Goal: Find contact information: Find specific fact

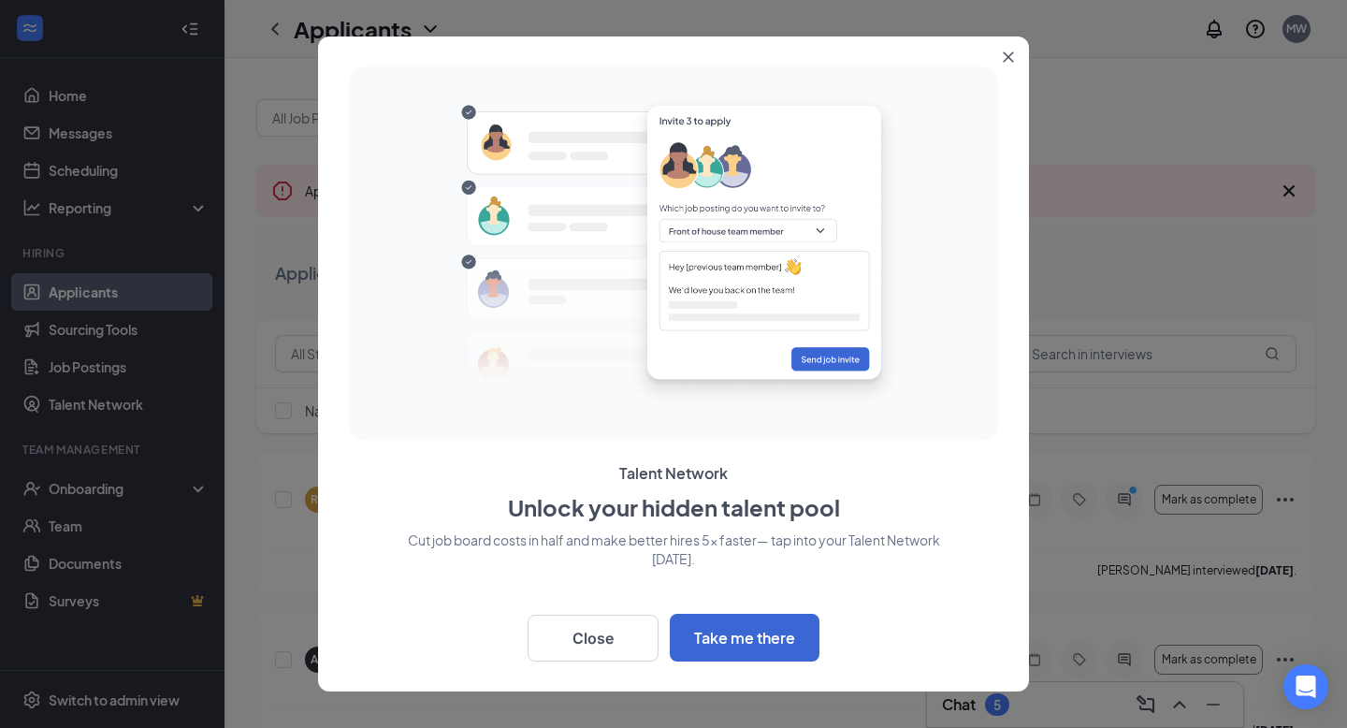
click at [1011, 58] on icon "Close" at bounding box center [1008, 56] width 11 height 11
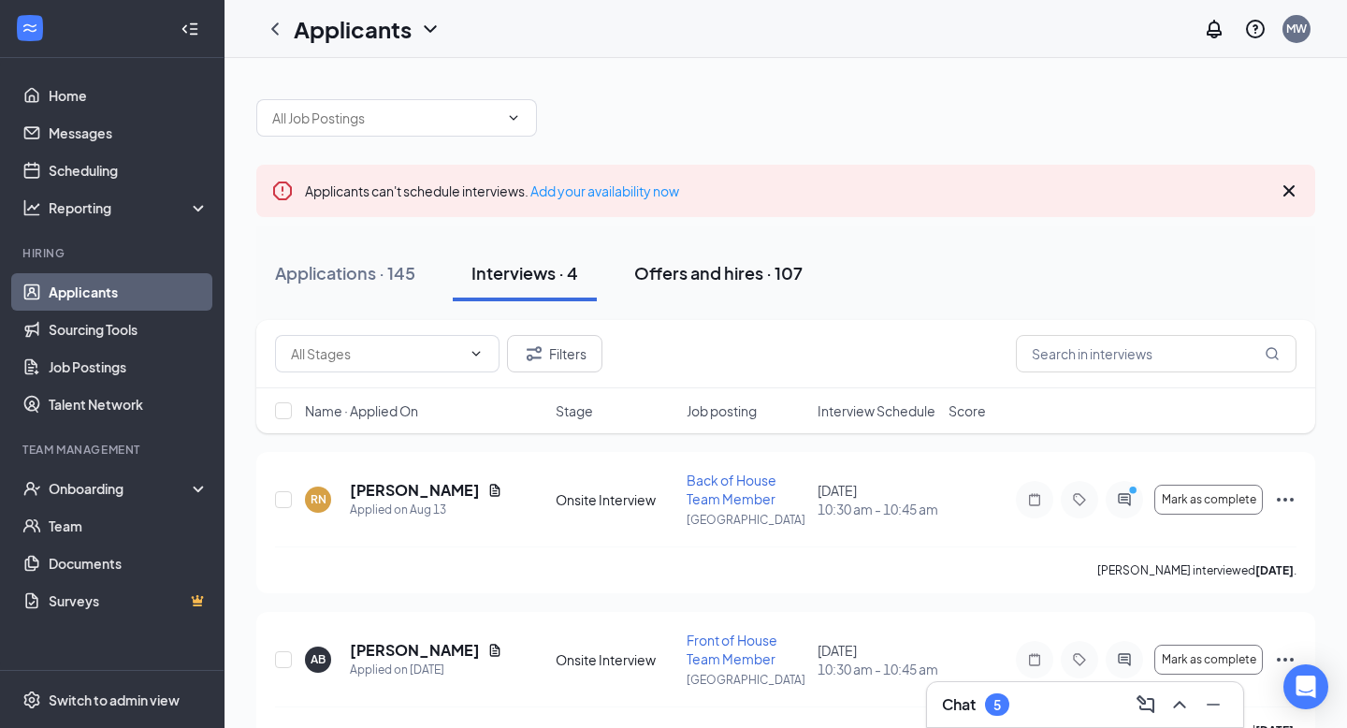
click at [739, 274] on div "Offers and hires · 107" at bounding box center [718, 272] width 168 height 23
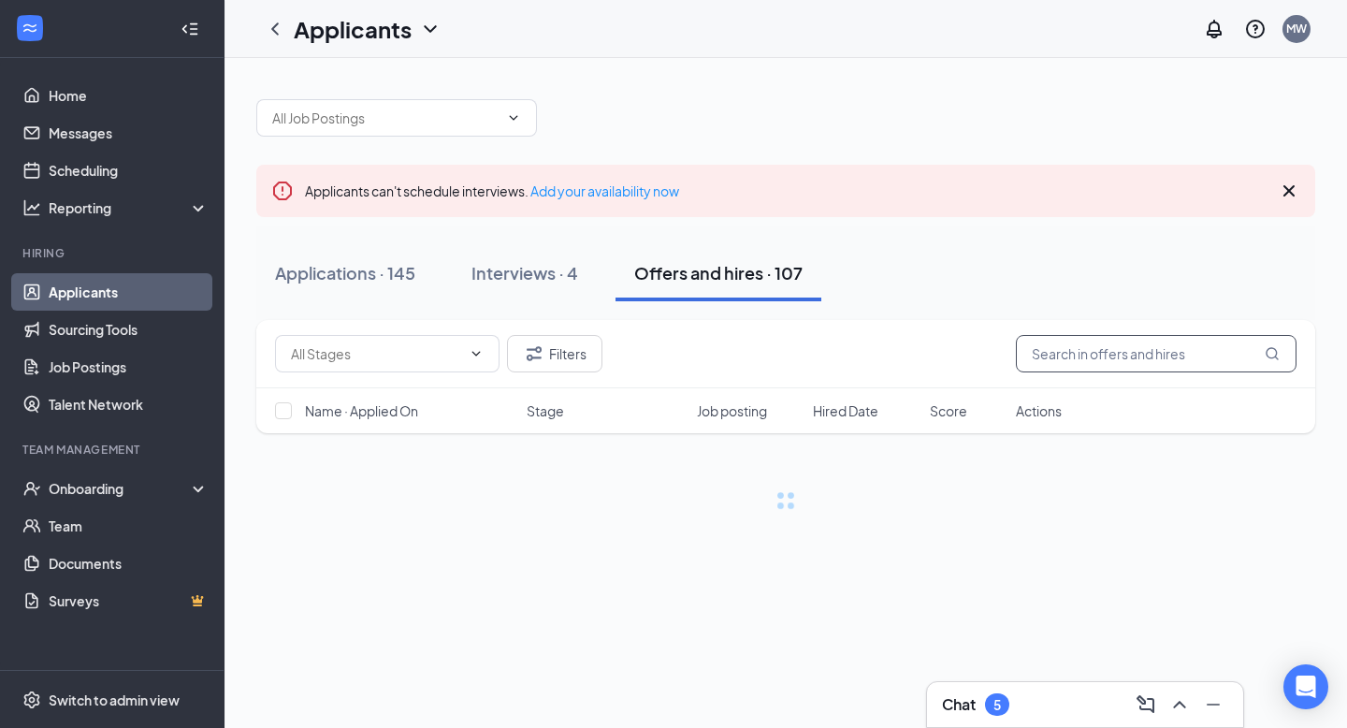
click at [1051, 353] on input "text" at bounding box center [1156, 353] width 281 height 37
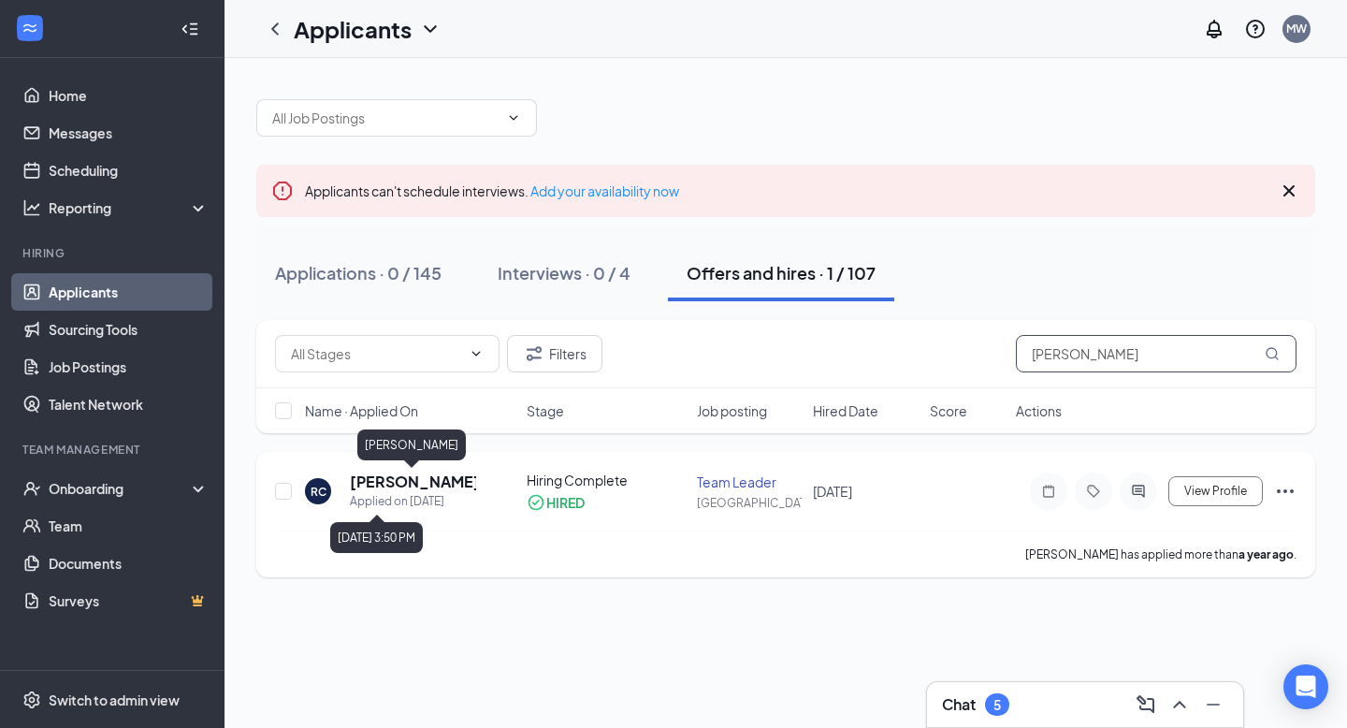
type input "[PERSON_NAME]"
click at [433, 474] on h5 "[PERSON_NAME]" at bounding box center [413, 481] width 126 height 21
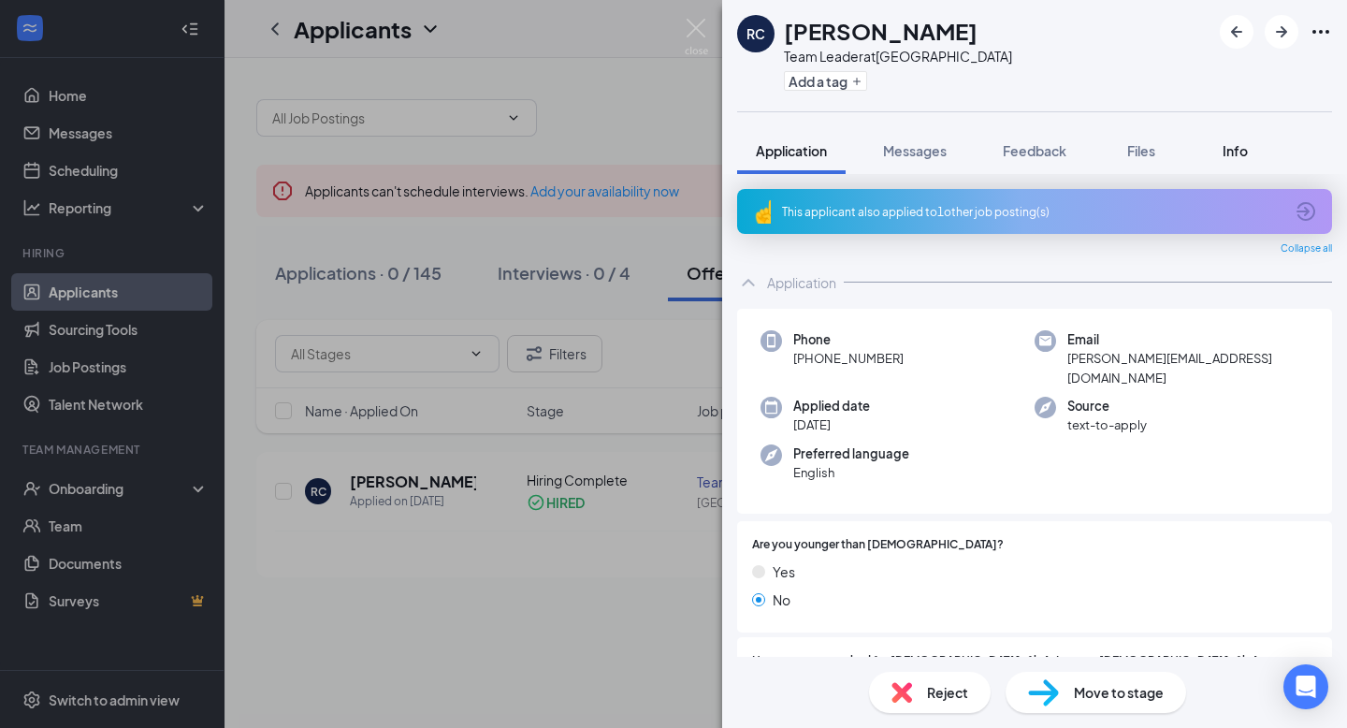
click at [1051, 140] on button "Info" at bounding box center [1234, 150] width 75 height 47
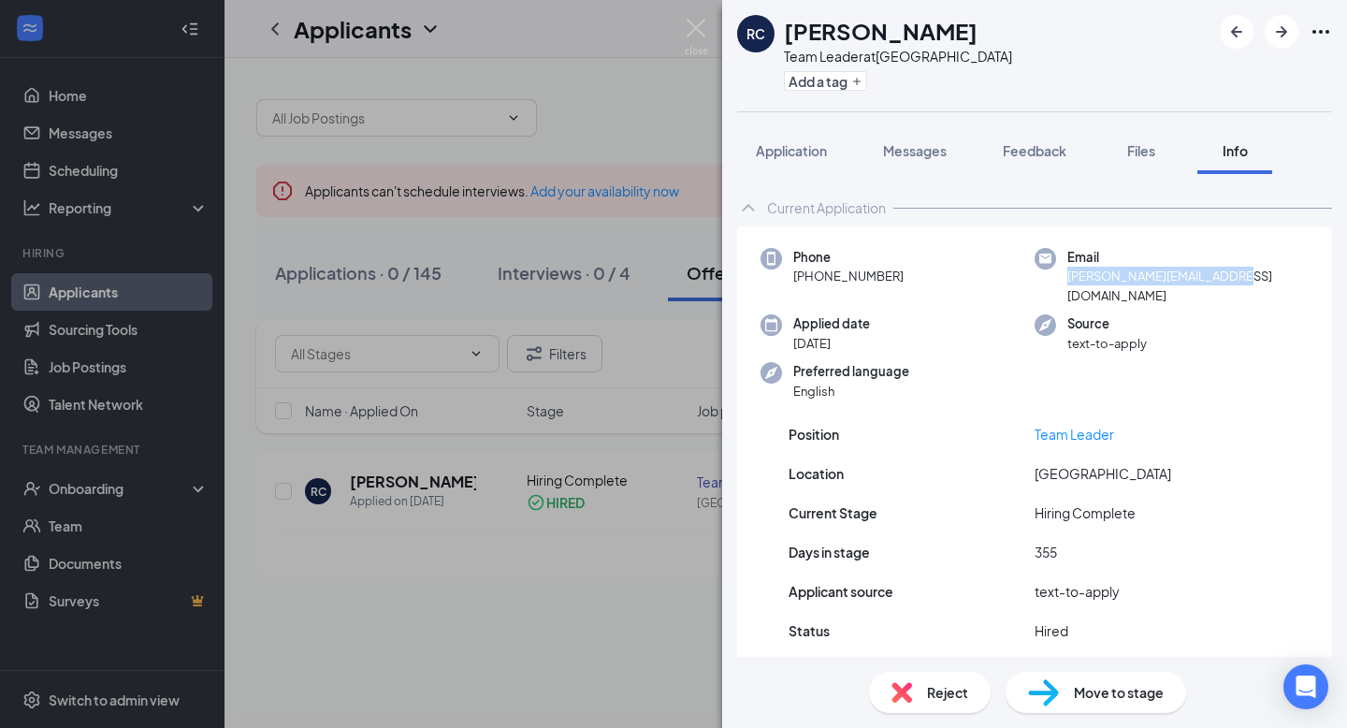
drag, startPoint x: 1068, startPoint y: 275, endPoint x: 1257, endPoint y: 285, distance: 189.2
click at [1051, 285] on div "Email [PERSON_NAME][EMAIL_ADDRESS][DOMAIN_NAME]" at bounding box center [1171, 276] width 274 height 57
copy span "[PERSON_NAME][EMAIL_ADDRESS][DOMAIN_NAME]"
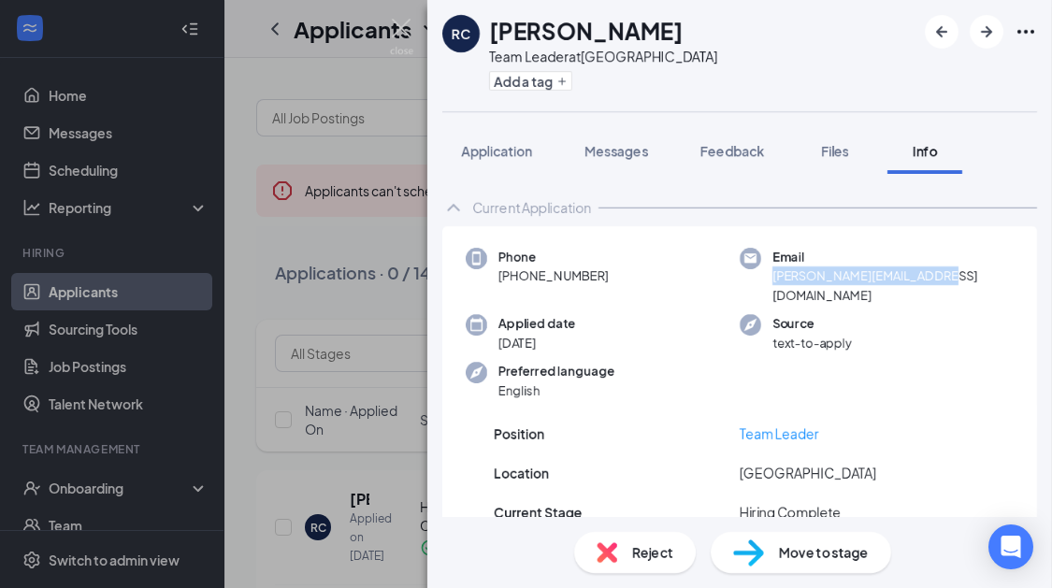
copy span "[PERSON_NAME][EMAIL_ADDRESS][DOMAIN_NAME]"
click at [734, 105] on div "RC [PERSON_NAME] Team Leader at [GEOGRAPHIC_DATA] Add a tag" at bounding box center [739, 55] width 625 height 111
click at [398, 28] on img at bounding box center [401, 37] width 23 height 36
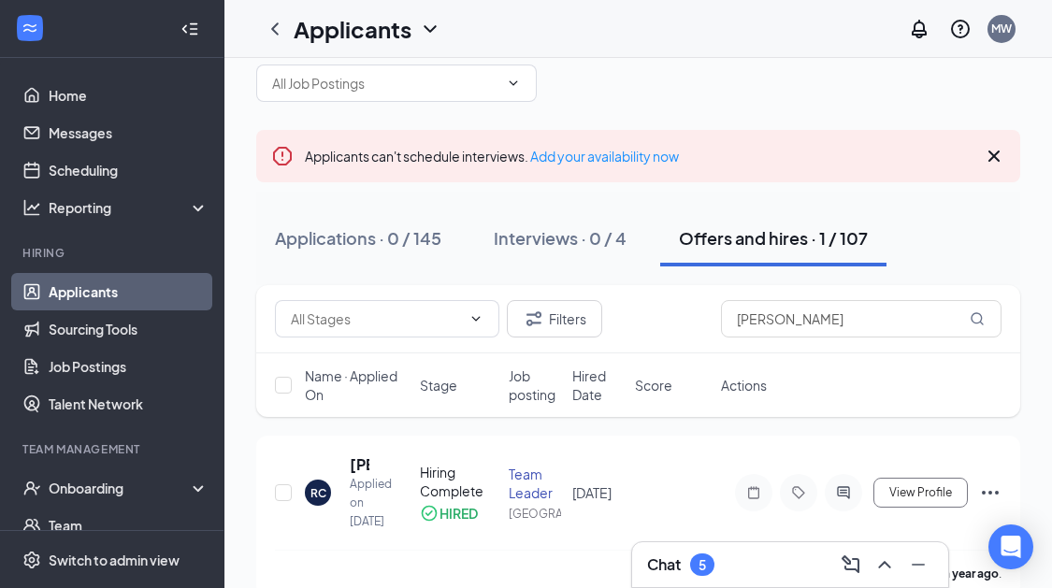
scroll to position [36, 0]
click at [699, 569] on div "5" at bounding box center [702, 565] width 24 height 22
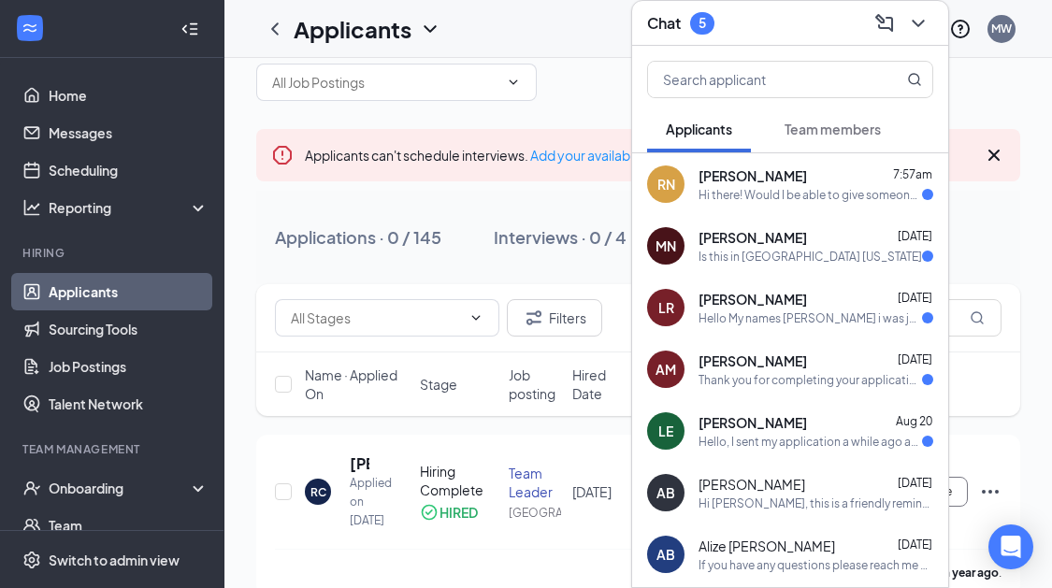
click at [822, 110] on button "Team members" at bounding box center [833, 129] width 134 height 47
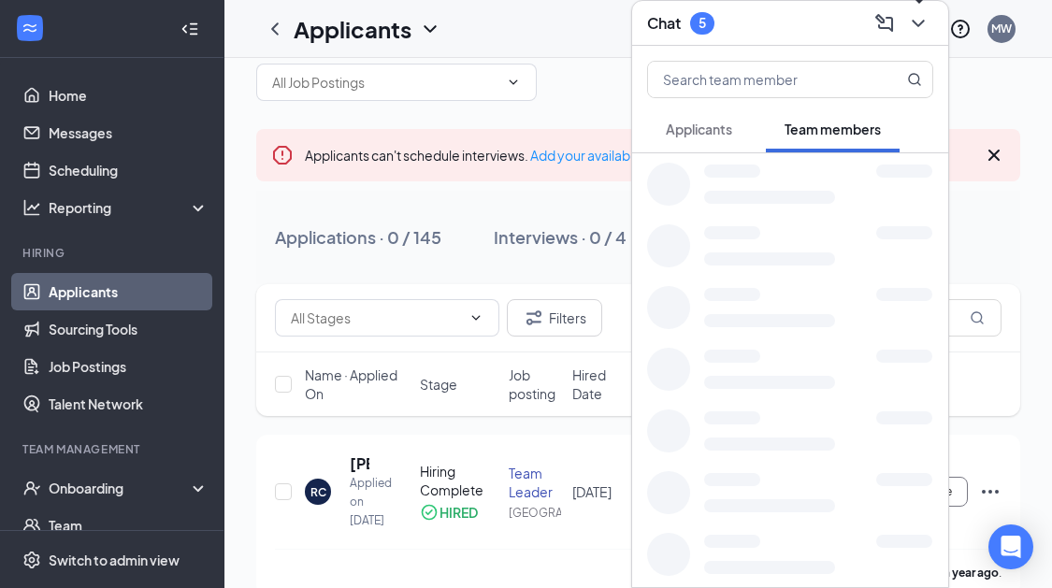
click at [911, 22] on icon "ChevronDown" at bounding box center [918, 23] width 22 height 22
